Goal: Task Accomplishment & Management: Complete application form

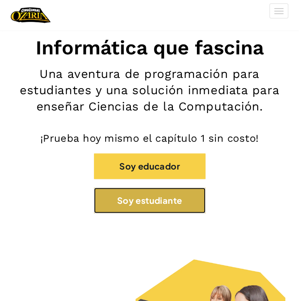
click at [166, 197] on button "Soy estudiante" at bounding box center [149, 201] width 111 height 26
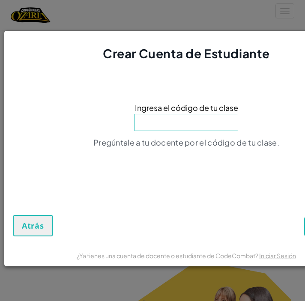
click at [163, 123] on input at bounding box center [186, 122] width 104 height 17
type input "EastDryPlate"
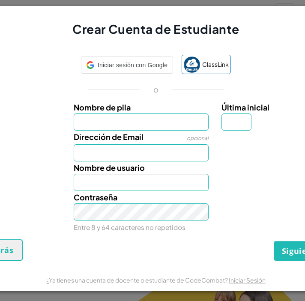
scroll to position [0, 34]
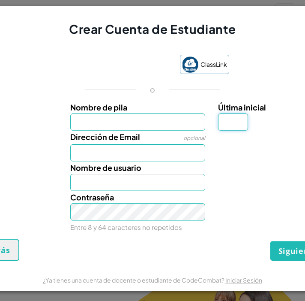
click at [227, 117] on input "Última inicial" at bounding box center [233, 122] width 30 height 17
type input "G"
type input "[PERSON_NAME]"
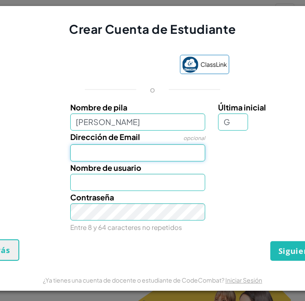
type input "[EMAIL_ADDRESS][DOMAIN_NAME]"
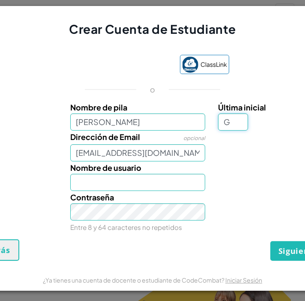
type input "[PERSON_NAME]"
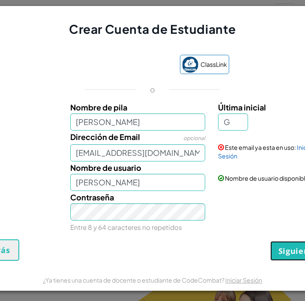
click at [284, 246] on span "Siguiente" at bounding box center [297, 251] width 39 height 10
click at [284, 246] on button "Crear Cuenta" at bounding box center [290, 251] width 71 height 20
click at [228, 154] on link "Iniciar Sesión" at bounding box center [266, 151] width 96 height 16
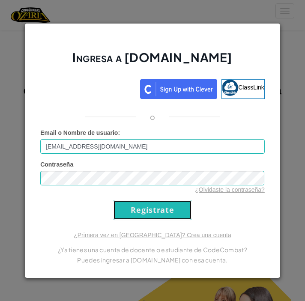
click at [145, 212] on input "Regístrate" at bounding box center [153, 209] width 78 height 19
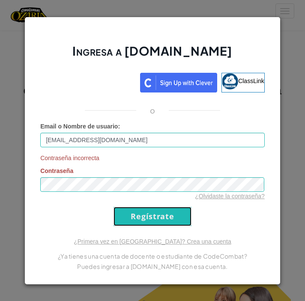
click at [165, 207] on input "Regístrate" at bounding box center [153, 216] width 78 height 19
